Goal: Task Accomplishment & Management: Complete application form

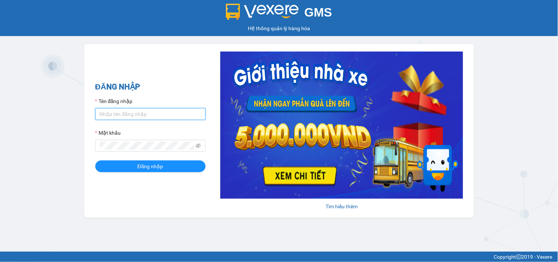
click at [124, 116] on input "Tên đăng nhập" at bounding box center [150, 114] width 110 height 12
type input "dienkhanh.phucanex"
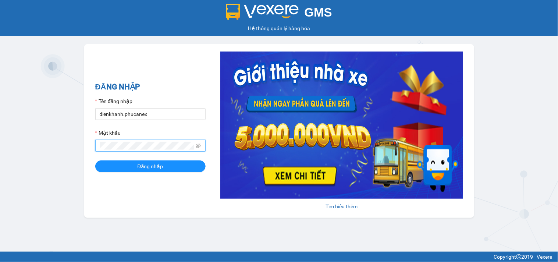
click at [95, 160] on button "Đăng nhập" at bounding box center [150, 166] width 110 height 12
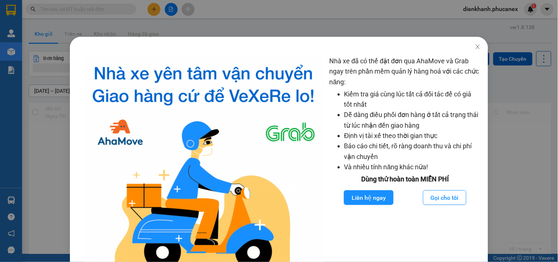
click at [53, 171] on div "Nhà xe đã có thể đặt đơn qua AhaMove và Grab ngay trên phần mềm quản lý hàng ho…" at bounding box center [279, 131] width 558 height 262
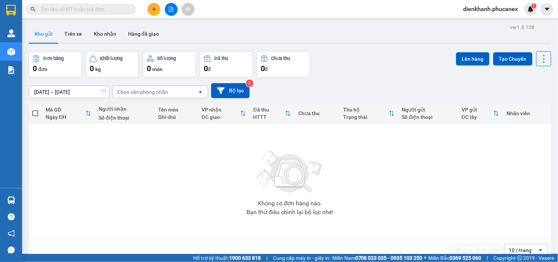
click at [491, 8] on span "dienkhanh.phucanex" at bounding box center [490, 8] width 67 height 9
click at [484, 21] on span "Đăng xuất" at bounding box center [494, 23] width 51 height 8
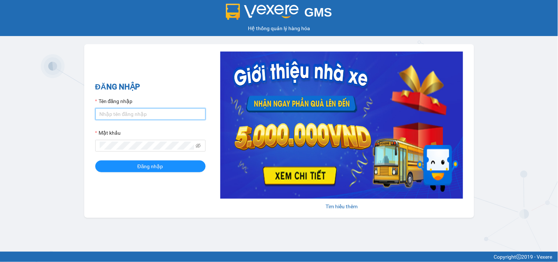
click at [139, 113] on input "Tên đăng nhập" at bounding box center [150, 114] width 110 height 12
type input "duyninhhoa.phucanex"
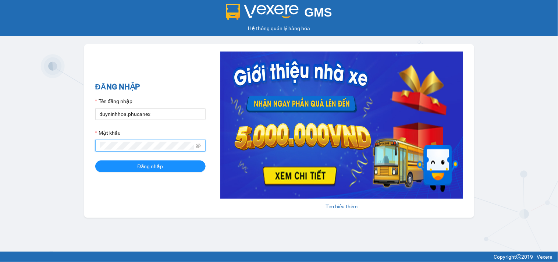
click at [95, 160] on button "Đăng nhập" at bounding box center [150, 166] width 110 height 12
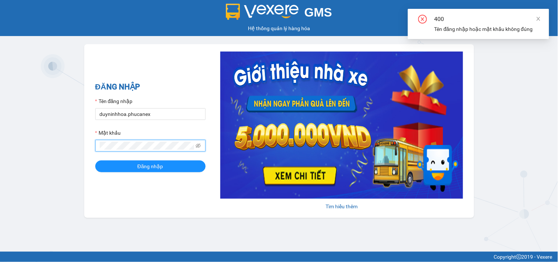
click at [95, 160] on button "Đăng nhập" at bounding box center [150, 166] width 110 height 12
click at [74, 141] on div "GMS Hệ thống [PERSON_NAME] hàng [PERSON_NAME] NHẬP Tên đăng nhập duyninhhoa.phu…" at bounding box center [279, 125] width 558 height 251
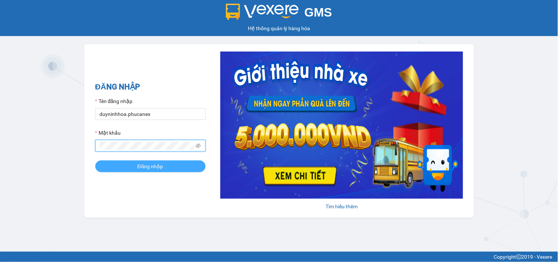
click at [153, 164] on span "Đăng nhập" at bounding box center [150, 166] width 26 height 8
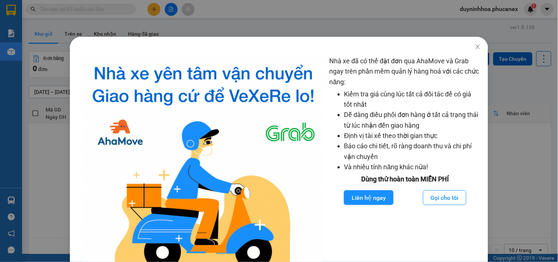
click at [83, 163] on img at bounding box center [203, 169] width 240 height 227
click at [63, 164] on div "Nhà xe đã có thể đặt đơn qua AhaMove và Grab ngay trên phần mềm quản lý hàng ho…" at bounding box center [279, 131] width 558 height 262
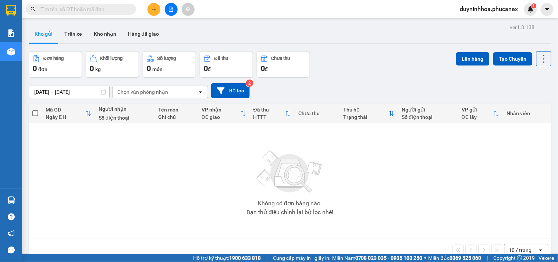
click at [153, 15] on button at bounding box center [153, 9] width 13 height 13
click at [171, 12] on button at bounding box center [171, 9] width 13 height 13
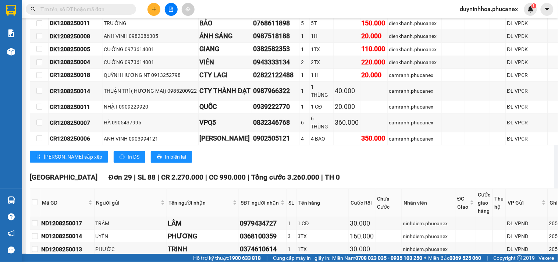
scroll to position [204, 0]
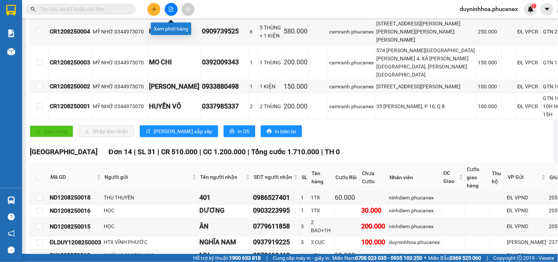
click at [172, 6] on button at bounding box center [171, 9] width 13 height 13
click at [170, 12] on button at bounding box center [171, 9] width 13 height 13
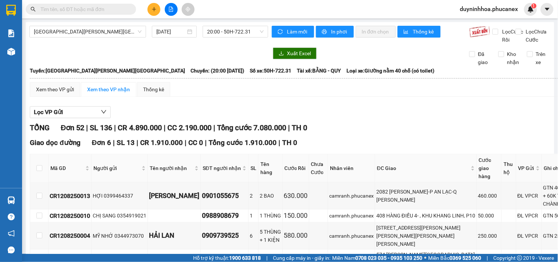
click at [154, 13] on button at bounding box center [153, 9] width 13 height 13
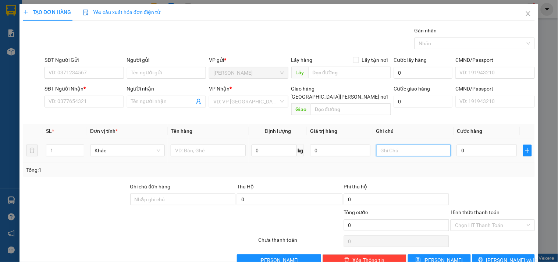
click at [414, 144] on input "text" at bounding box center [413, 150] width 75 height 12
type input "0237263"
click at [491, 144] on input "0" at bounding box center [487, 150] width 60 height 12
type input "4"
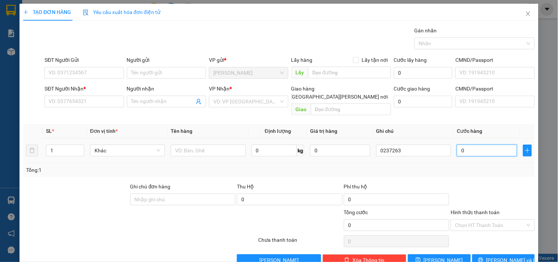
type input "4"
type input "40"
type input "40.000"
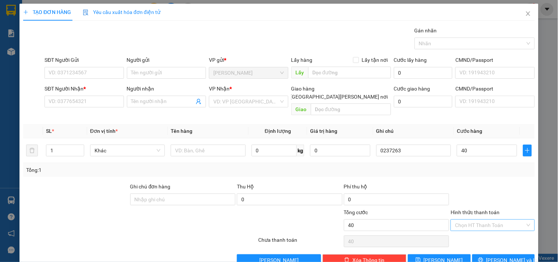
type input "40.000"
click at [483, 219] on input "Hình thức thanh toán" at bounding box center [490, 224] width 70 height 11
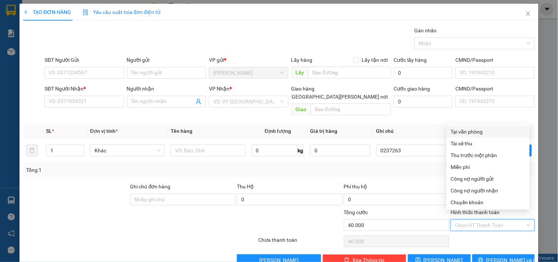
click at [460, 132] on div "Tại văn phòng" at bounding box center [488, 132] width 74 height 8
type input "0"
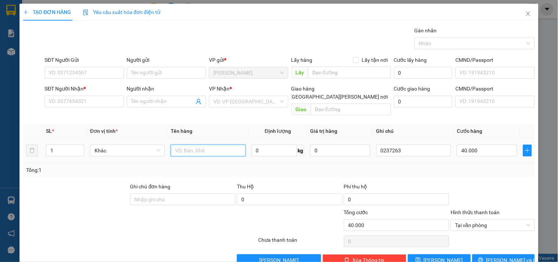
click at [178, 144] on input "text" at bounding box center [208, 150] width 75 height 12
type input "1tx"
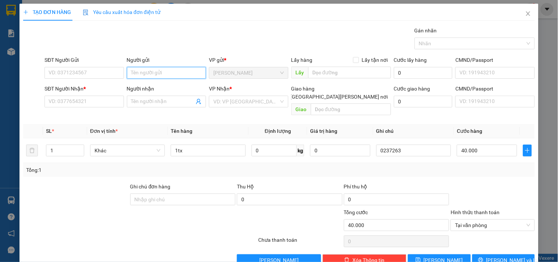
click at [166, 74] on input "Người gửi" at bounding box center [166, 73] width 79 height 12
type input "phi"
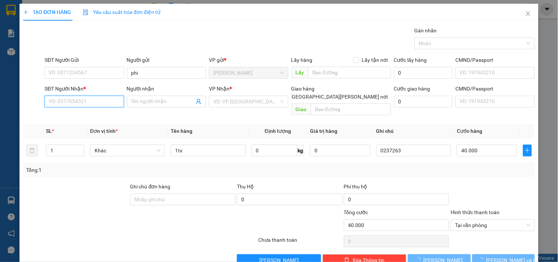
click at [86, 99] on input "SĐT Người Nhận *" at bounding box center [83, 102] width 79 height 12
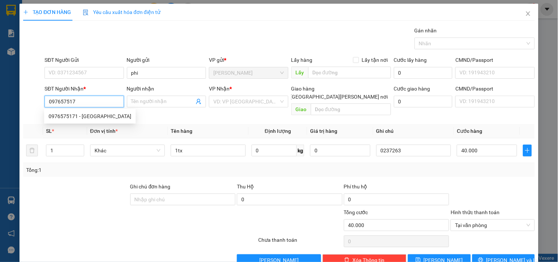
type input "0976575171"
click at [96, 113] on div "0976575171 - [GEOGRAPHIC_DATA]" at bounding box center [90, 116] width 83 height 8
type input "BÉ HAI"
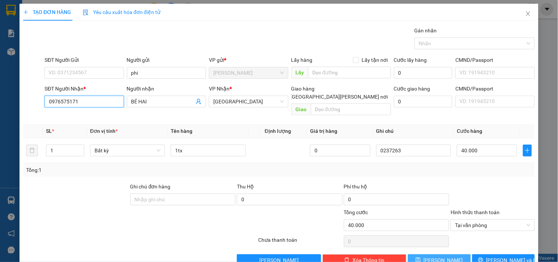
type input "0976575171"
drag, startPoint x: 450, startPoint y: 254, endPoint x: 441, endPoint y: 236, distance: 20.1
click at [450, 254] on button "[PERSON_NAME]" at bounding box center [439, 260] width 62 height 12
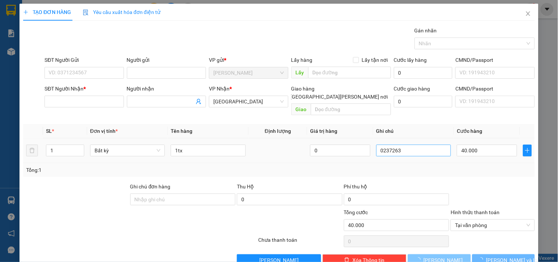
type input "0"
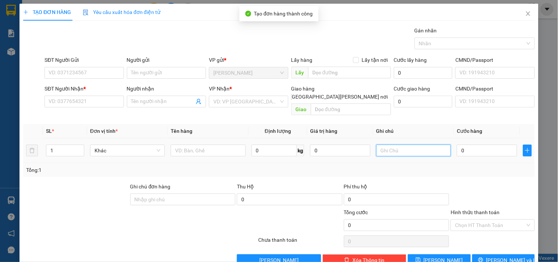
click at [423, 144] on input "text" at bounding box center [413, 150] width 75 height 12
type input "0237264"
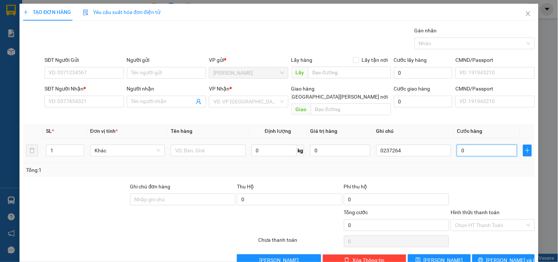
click at [487, 145] on input "0" at bounding box center [487, 150] width 60 height 12
type input "5"
type input "50"
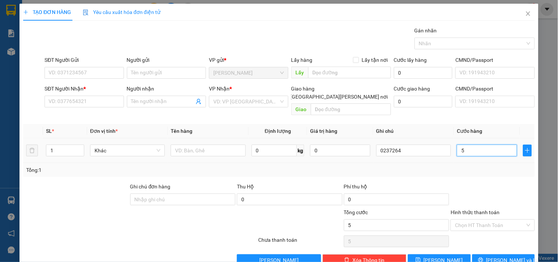
type input "50"
type input "50.000"
drag, startPoint x: 475, startPoint y: 219, endPoint x: 468, endPoint y: 209, distance: 11.7
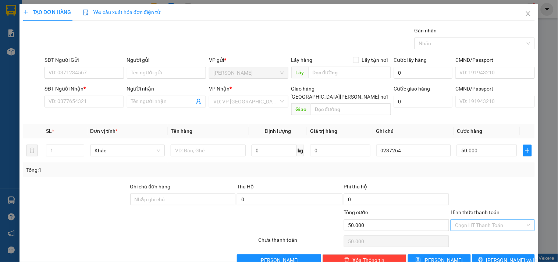
click at [474, 219] on input "Hình thức thanh toán" at bounding box center [490, 224] width 70 height 11
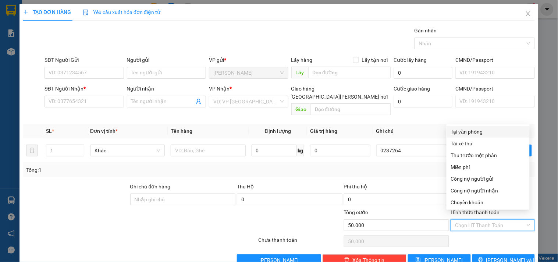
click at [472, 126] on div "Tại văn phòng" at bounding box center [487, 132] width 83 height 12
type input "0"
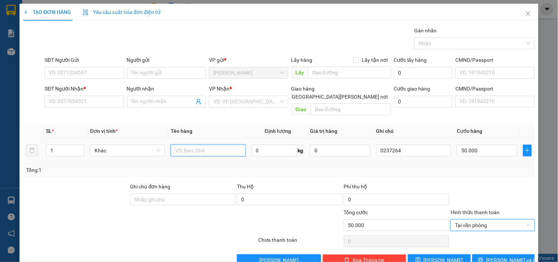
drag, startPoint x: 181, startPoint y: 142, endPoint x: 182, endPoint y: 136, distance: 6.3
click at [181, 144] on input "text" at bounding box center [208, 150] width 75 height 12
type input "1t"
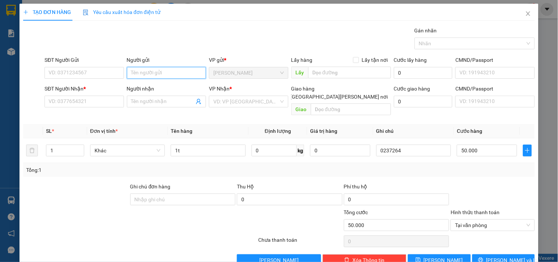
click at [163, 67] on input "Người gửi" at bounding box center [166, 73] width 79 height 12
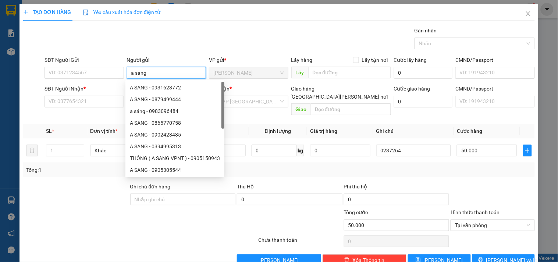
type input "a sang"
click at [70, 108] on div "SĐT Người Nhận * VD: 0377654321" at bounding box center [83, 98] width 79 height 26
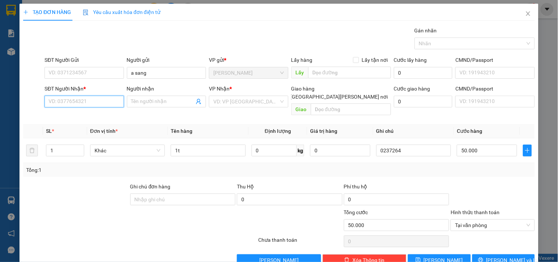
click at [72, 104] on input "SĐT Người Nhận *" at bounding box center [83, 102] width 79 height 12
click at [68, 117] on div "0901903361 - [GEOGRAPHIC_DATA]" at bounding box center [90, 116] width 83 height 8
type input "0901903361"
type input "ĐAN"
type input "0901903361"
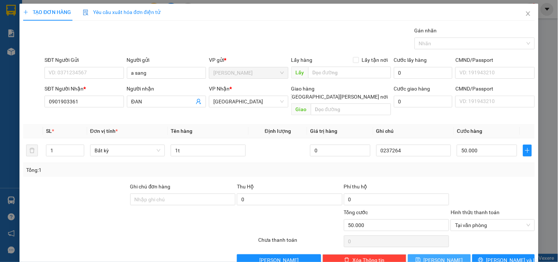
click at [450, 254] on button "[PERSON_NAME]" at bounding box center [439, 260] width 62 height 12
type input "0"
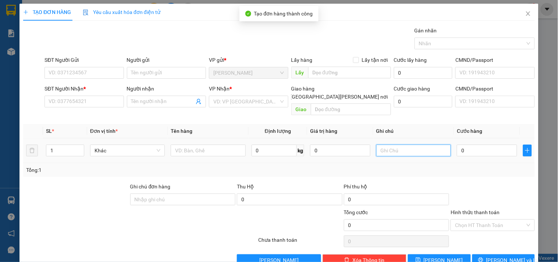
click at [408, 144] on input "text" at bounding box center [413, 150] width 75 height 12
type input "0237265"
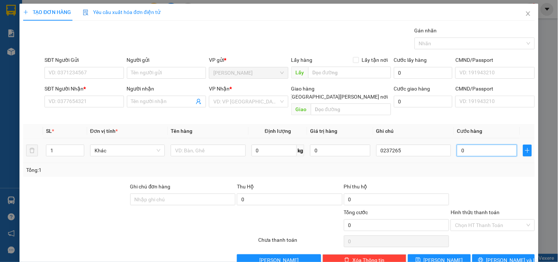
click at [490, 144] on input "0" at bounding box center [487, 150] width 60 height 12
type input "2"
type input "20"
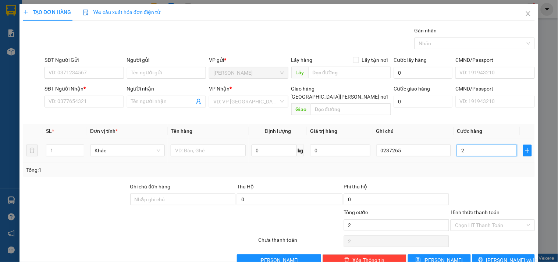
type input "20"
type input "20.000"
click at [485, 219] on input "Hình thức thanh toán" at bounding box center [490, 224] width 70 height 11
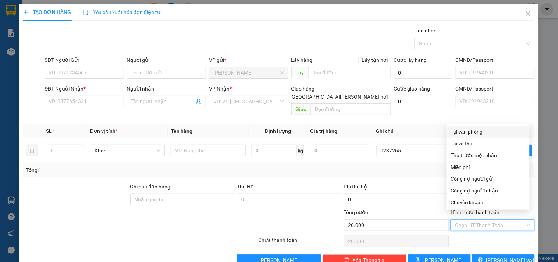
click at [478, 132] on div "Tại văn phòng" at bounding box center [488, 132] width 74 height 8
type input "0"
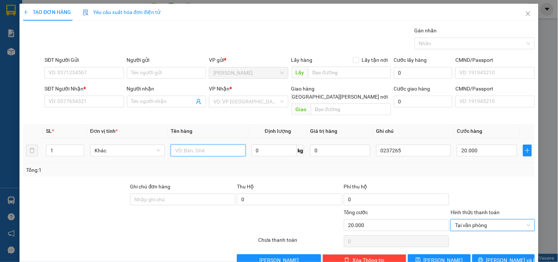
click at [198, 144] on input "text" at bounding box center [208, 150] width 75 height 12
type input "1tx"
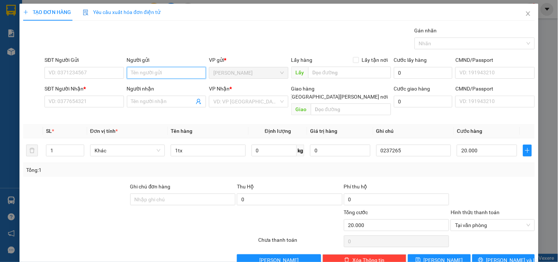
click at [172, 74] on input "Người gửi" at bounding box center [166, 73] width 79 height 12
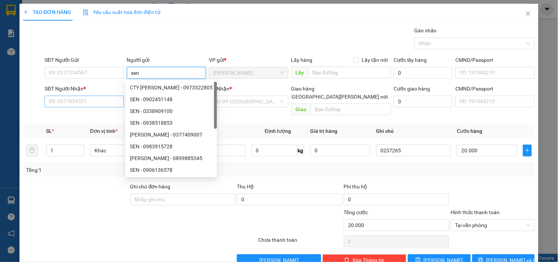
type input "sen"
click at [75, 103] on input "SĐT Người Nhận *" at bounding box center [83, 102] width 79 height 12
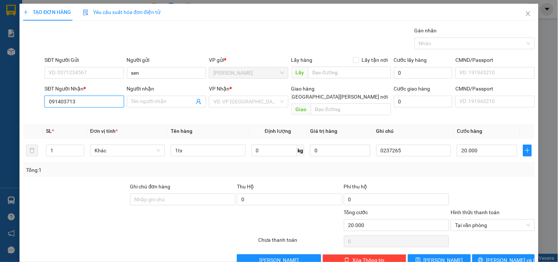
type input "0914037137"
click at [104, 117] on div "0914037137 - [PERSON_NAME]" at bounding box center [85, 116] width 72 height 8
type input "thuỷ"
type input "0914037137"
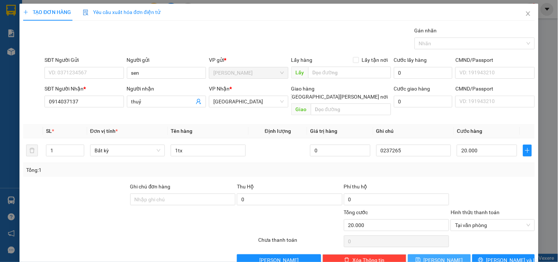
click at [434, 256] on span "[PERSON_NAME]" at bounding box center [442, 260] width 39 height 8
type input "0"
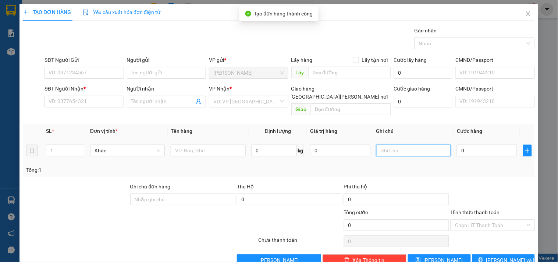
click at [402, 144] on input "text" at bounding box center [413, 150] width 75 height 12
type input "0237266"
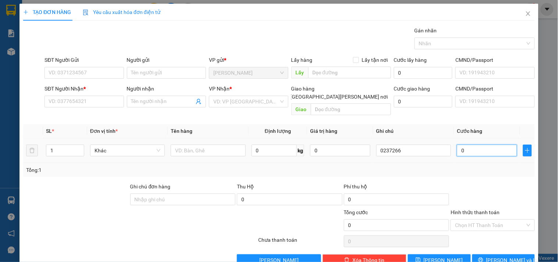
click at [471, 144] on input "0" at bounding box center [487, 150] width 60 height 12
type input "7"
type input "70"
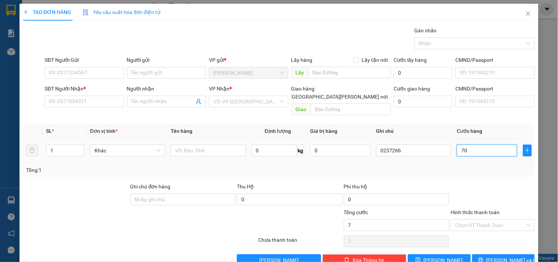
type input "70"
type input "70.000"
click at [471, 222] on input "Hình thức thanh toán" at bounding box center [490, 224] width 70 height 11
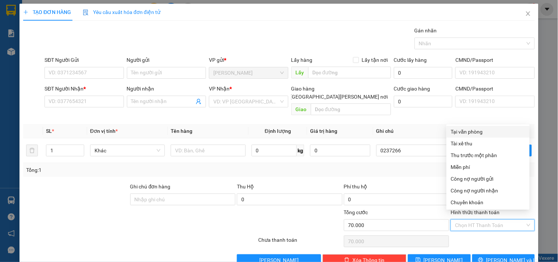
click at [466, 132] on div "Tại văn phòng" at bounding box center [488, 132] width 74 height 8
type input "0"
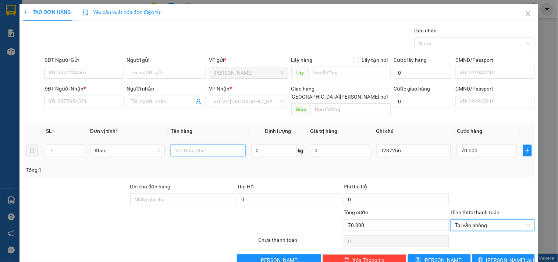
click at [203, 144] on input "text" at bounding box center [208, 150] width 75 height 12
type input "1bao"
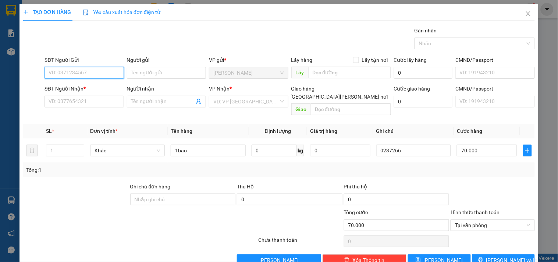
click at [74, 71] on input "SĐT Người Gửi" at bounding box center [83, 73] width 79 height 12
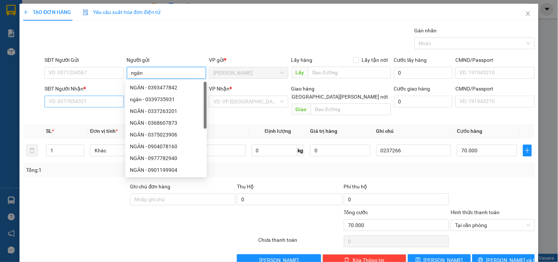
type input "ngân"
click at [94, 100] on input "SĐT Người Nhận *" at bounding box center [83, 102] width 79 height 12
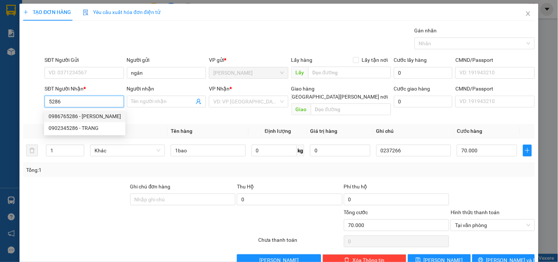
click at [87, 114] on div "0986765286 - [PERSON_NAME]" at bounding box center [85, 116] width 72 height 8
type input "0986765286"
type input "VÀNG"
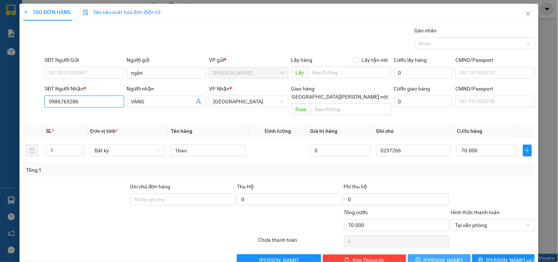
type input "0986765286"
click at [447, 256] on button "[PERSON_NAME]" at bounding box center [439, 260] width 62 height 12
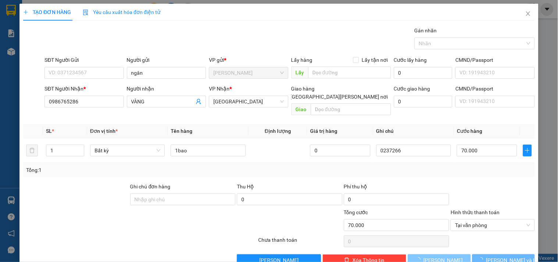
type input "0"
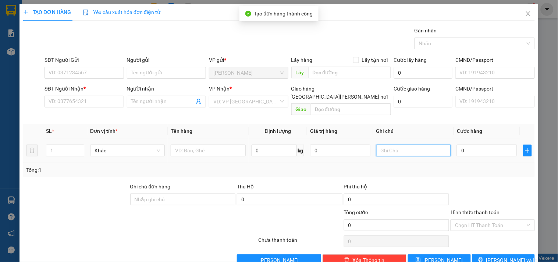
click at [427, 144] on input "text" at bounding box center [413, 150] width 75 height 12
type input "0237267"
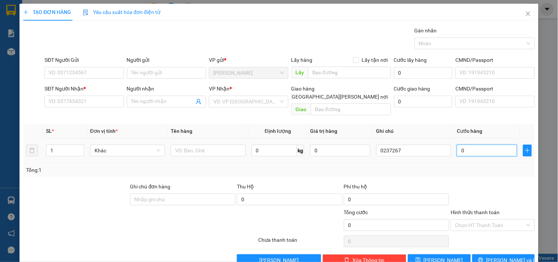
click at [477, 146] on input "0" at bounding box center [487, 150] width 60 height 12
type input "1"
type input "15"
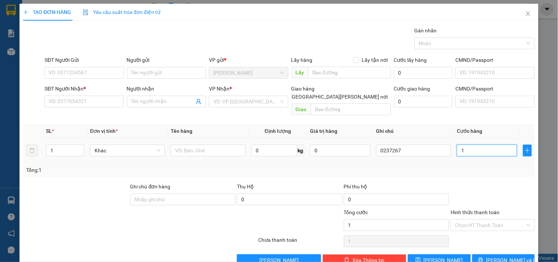
type input "15"
type input "150"
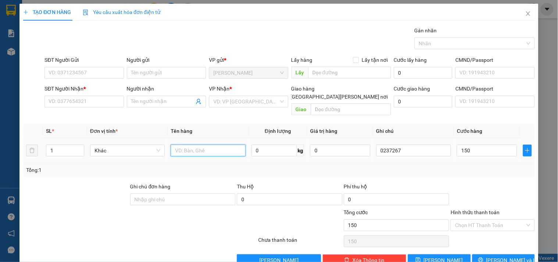
type input "150.000"
click at [200, 144] on input "text" at bounding box center [208, 150] width 75 height 12
type input "1bao"
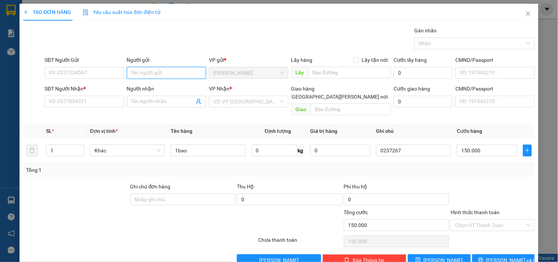
click at [171, 78] on input "Người gửi" at bounding box center [166, 73] width 79 height 12
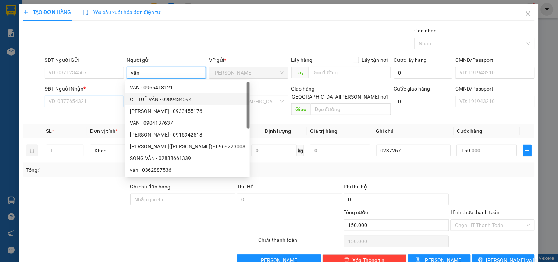
type input "vân"
click at [104, 103] on input "SĐT Người Nhận *" at bounding box center [83, 102] width 79 height 12
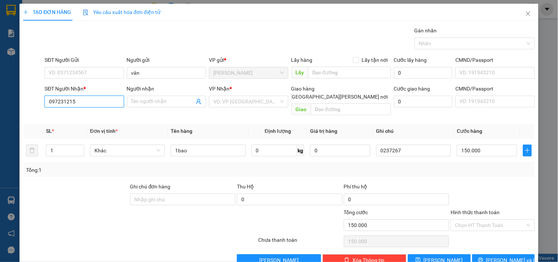
type input "0972312159"
click at [87, 114] on div "0972312159 - THẮNG" at bounding box center [83, 116] width 69 height 8
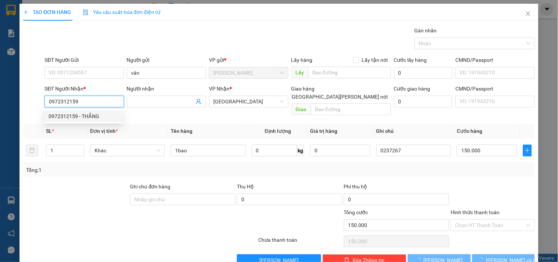
type input "THẮNG"
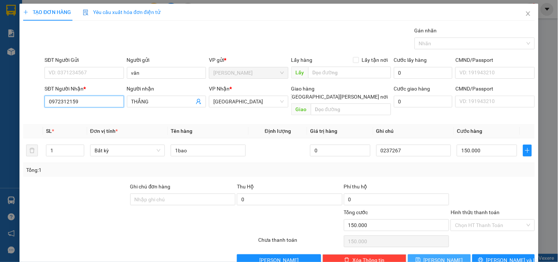
type input "0972312159"
click at [438, 256] on span "[PERSON_NAME]" at bounding box center [442, 260] width 39 height 8
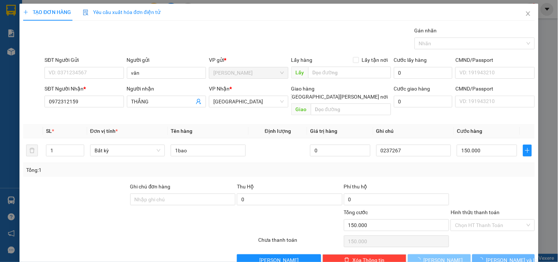
type input "0"
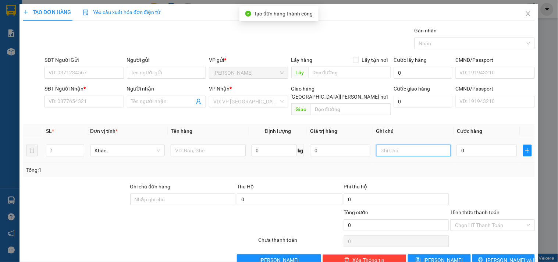
click at [415, 144] on input "text" at bounding box center [413, 150] width 75 height 12
type input "0237258"
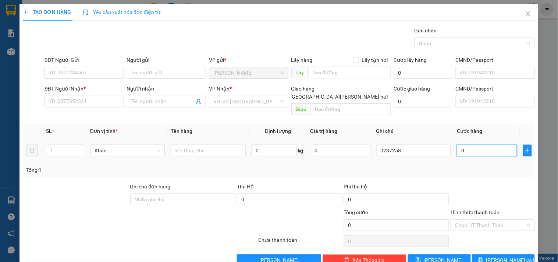
click at [482, 144] on input "0" at bounding box center [487, 150] width 60 height 12
type input "1"
type input "14"
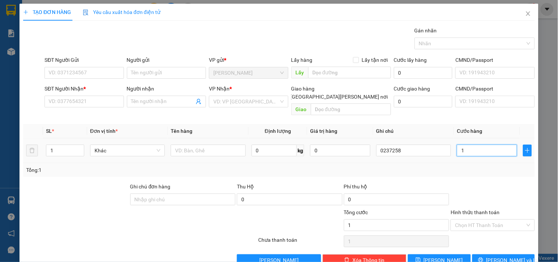
type input "14"
type input "140"
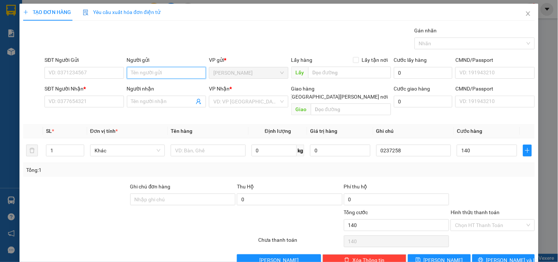
type input "140.000"
click at [162, 76] on input "Người gửi" at bounding box center [166, 73] width 79 height 12
type input "0969105935"
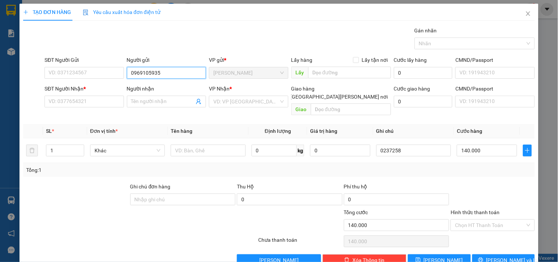
drag, startPoint x: 183, startPoint y: 71, endPoint x: 0, endPoint y: 28, distance: 187.8
click at [0, 32] on div "TẠO ĐƠN HÀNG Yêu cầu xuất [PERSON_NAME] điện tử Transit Pickup Surcharge Ids Tr…" at bounding box center [279, 131] width 558 height 262
click at [80, 73] on input "SĐT Người Gửi" at bounding box center [83, 73] width 79 height 12
paste input "0969105935"
type input "0969105935"
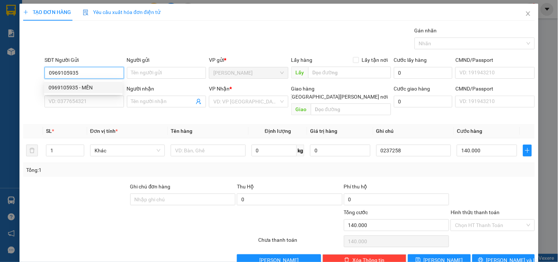
click at [83, 86] on div "0969105935 - MẾN" at bounding box center [83, 87] width 69 height 8
type input "MẾN"
type input "0764840060"
type input "TRỌNG CẦU"
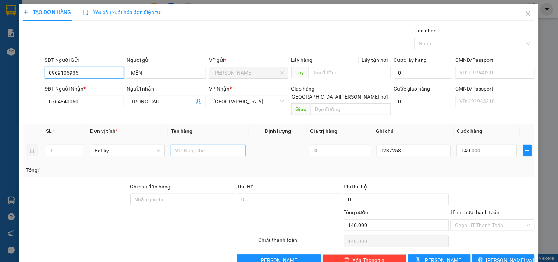
type input "0969105935"
click at [216, 144] on input "text" at bounding box center [208, 150] width 75 height 12
drag, startPoint x: 85, startPoint y: 108, endPoint x: 81, endPoint y: 107, distance: 4.1
click at [81, 107] on div "SĐT Người [PERSON_NAME] * 0764840060" at bounding box center [83, 98] width 79 height 26
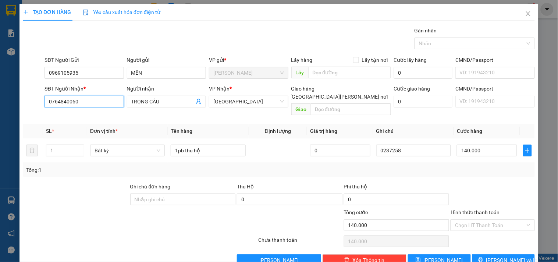
drag, startPoint x: 85, startPoint y: 101, endPoint x: 0, endPoint y: 89, distance: 86.2
click at [0, 89] on div "TẠO ĐƠN HÀNG Yêu cầu xuất [PERSON_NAME] điện tử Transit Pickup Surcharge Ids Tr…" at bounding box center [279, 131] width 558 height 262
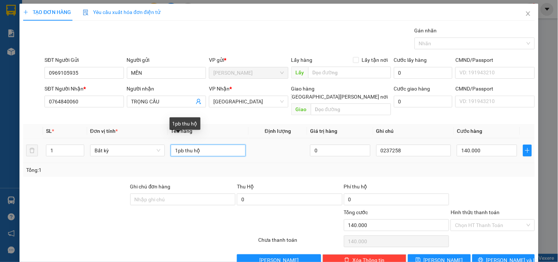
click at [227, 147] on input "1pb thu hộ" at bounding box center [208, 150] width 75 height 12
paste input "Q50408250274"
type input "1pb thu hộ Q50408250274 (13.900k)"
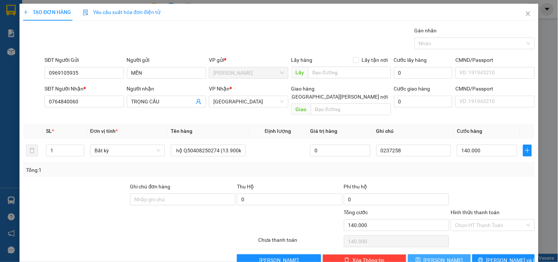
scroll to position [0, 0]
click at [454, 254] on button "[PERSON_NAME]" at bounding box center [439, 260] width 62 height 12
type input "0"
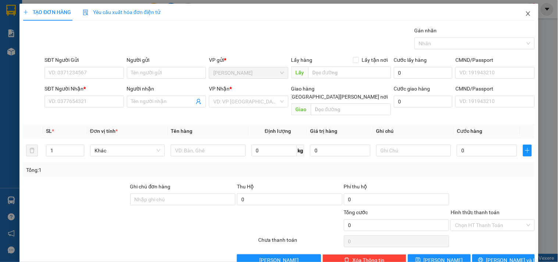
click at [518, 15] on span "Close" at bounding box center [528, 14] width 21 height 21
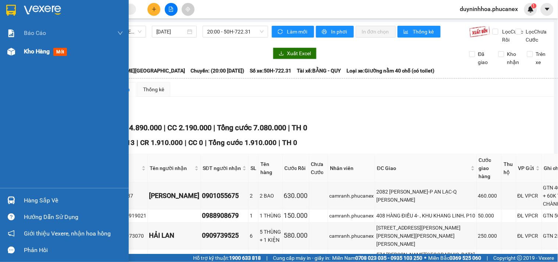
click at [16, 53] on div at bounding box center [11, 51] width 13 height 13
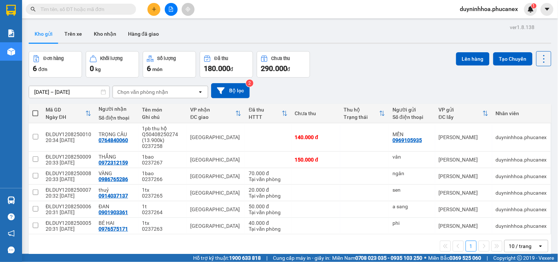
scroll to position [34, 0]
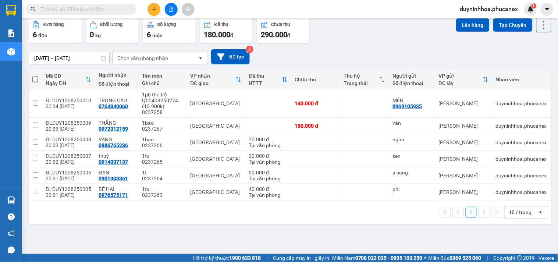
click at [36, 78] on span at bounding box center [35, 79] width 6 height 6
click at [35, 76] on input "checkbox" at bounding box center [35, 76] width 0 height 0
checkbox input "true"
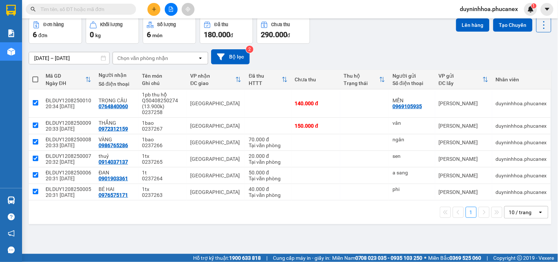
checkbox input "true"
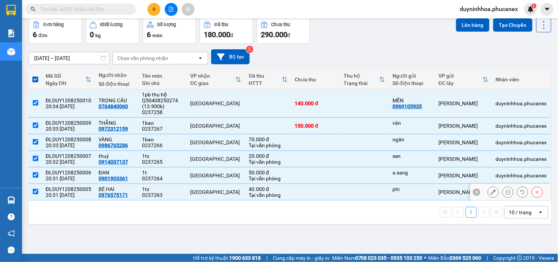
scroll to position [0, 0]
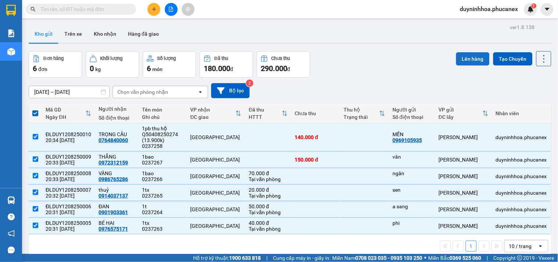
click at [457, 53] on button "Lên hàng" at bounding box center [472, 58] width 33 height 13
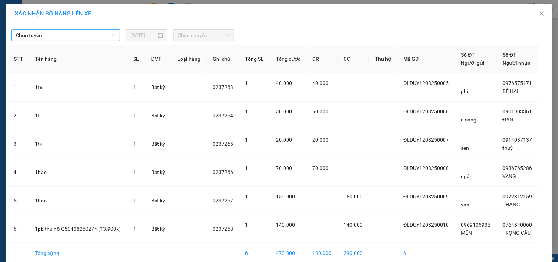
click at [47, 37] on span "Chọn tuyến" at bounding box center [66, 35] width 100 height 11
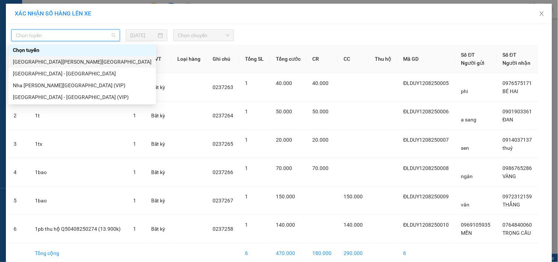
click at [51, 62] on div "[GEOGRAPHIC_DATA][PERSON_NAME][GEOGRAPHIC_DATA]" at bounding box center [82, 62] width 139 height 8
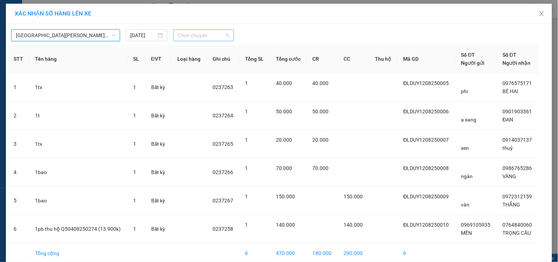
click at [213, 36] on span "Chọn chuyến" at bounding box center [204, 35] width 52 height 11
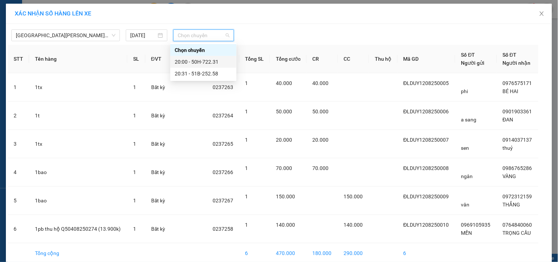
click at [218, 61] on div "20:00 - 50H-722.31" at bounding box center [203, 62] width 57 height 8
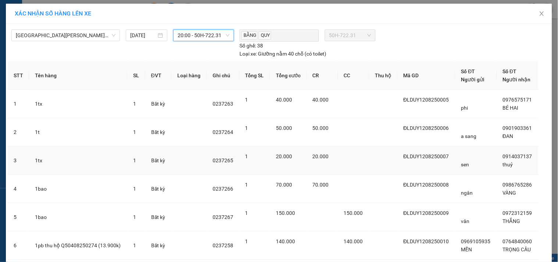
scroll to position [51, 0]
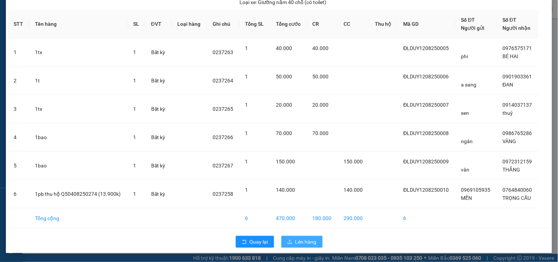
click at [307, 236] on button "Lên hàng" at bounding box center [301, 242] width 41 height 12
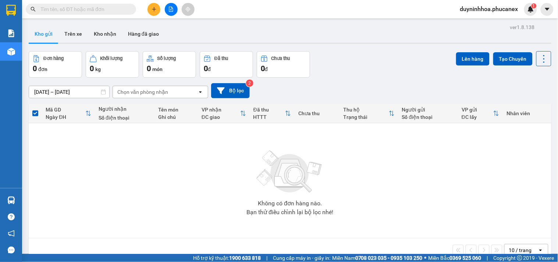
click at [171, 10] on icon "file-add" at bounding box center [170, 9] width 5 height 5
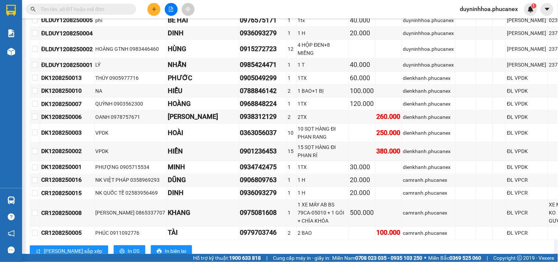
scroll to position [1064, 0]
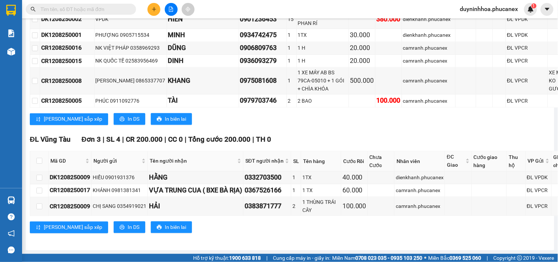
drag, startPoint x: 61, startPoint y: 136, endPoint x: 557, endPoint y: 278, distance: 516.4
click at [557, 261] on html "Kết quả [PERSON_NAME] ( 0 ) Bộ lọc No Data duyninhhoa.phucanex 1 [PERSON_NAME] …" at bounding box center [279, 131] width 558 height 262
copy section "Lor 87 | IP 376 | DO 2.218.238 | SI 1.807.904 | Amet cons 4.879.894 | AD 5 Elit…"
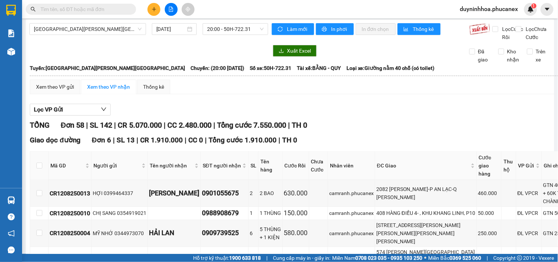
scroll to position [0, 0]
